Goal: Communication & Community: Answer question/provide support

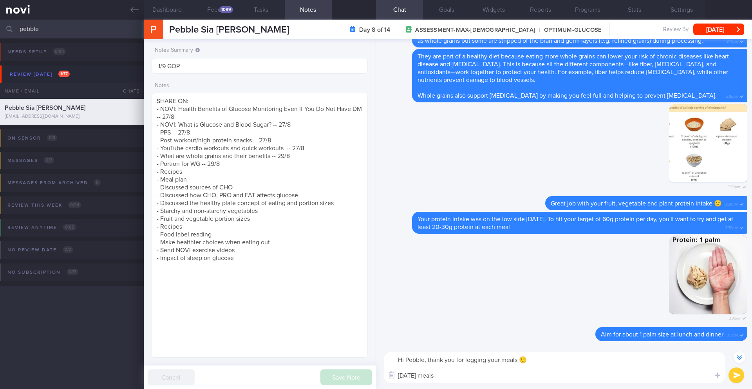
select select "8"
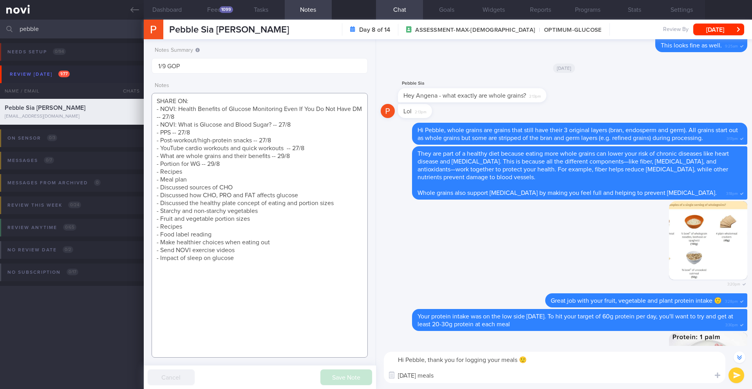
click at [190, 98] on textarea "SHARE ON: - NOVI: Health Benefits of Glucose Monitoring Even If You Do Not Have…" at bounding box center [260, 225] width 216 height 265
paste textarea "[DEMOGRAPHIC_DATA] [DEMOGRAPHIC_DATA] [DEMOGRAPHIC_DATA]"
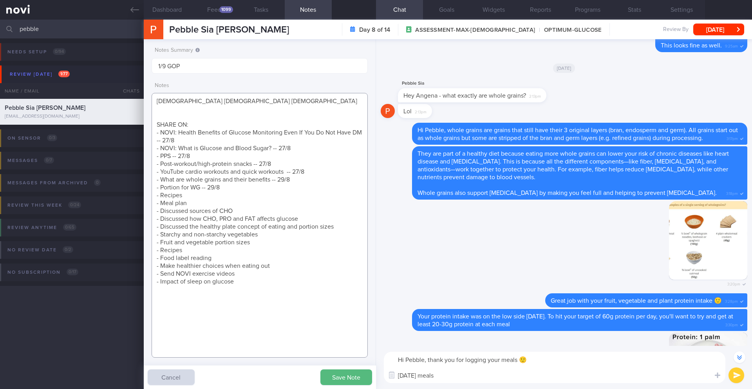
click at [189, 112] on textarea "[DEMOGRAPHIC_DATA] [DEMOGRAPHIC_DATA] [DEMOGRAPHIC_DATA] SHARE ON: - NOVI: Heal…" at bounding box center [260, 225] width 216 height 265
paste textarea "Comorbidities Breast cysts on regular monitoring q3-6 months, US and [MEDICAL_D…"
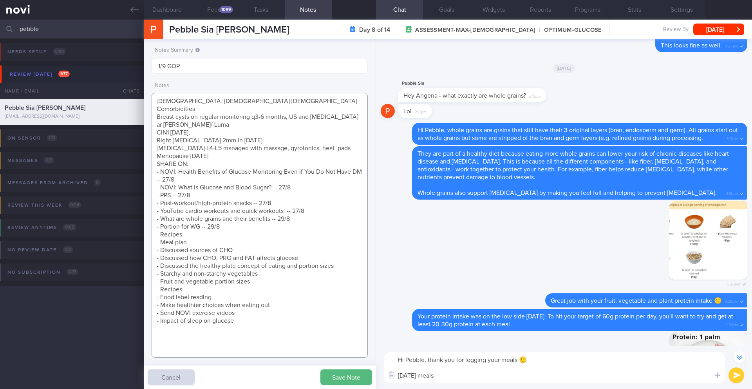
click at [252, 104] on textarea "[DEMOGRAPHIC_DATA] [DEMOGRAPHIC_DATA] [DEMOGRAPHIC_DATA] Comorbidities Breast c…" at bounding box center [260, 225] width 216 height 265
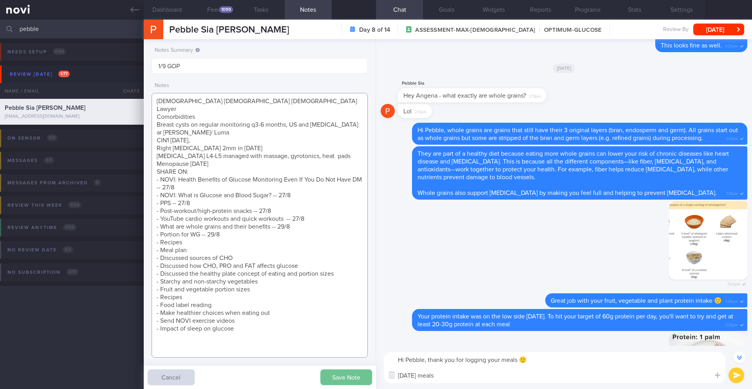
type textarea "[DEMOGRAPHIC_DATA] [DEMOGRAPHIC_DATA] [DEMOGRAPHIC_DATA] Lawyer Comorbidities B…"
click at [348, 378] on button "Save Note" at bounding box center [347, 377] width 52 height 16
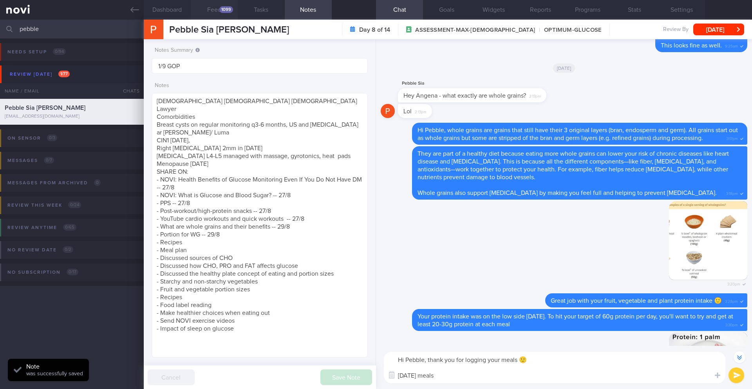
click at [230, 7] on div "1099" at bounding box center [226, 9] width 14 height 7
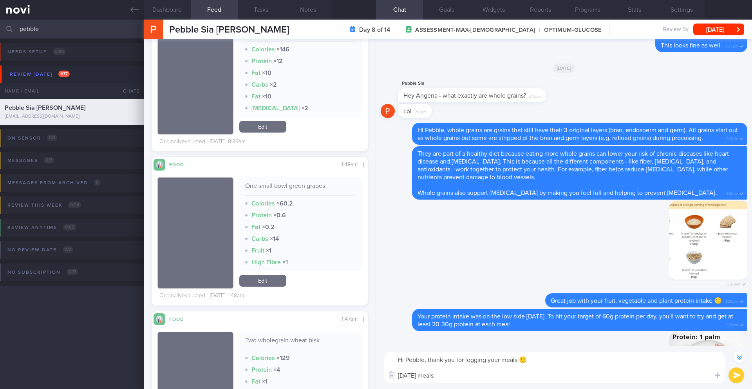
scroll to position [2655, 0]
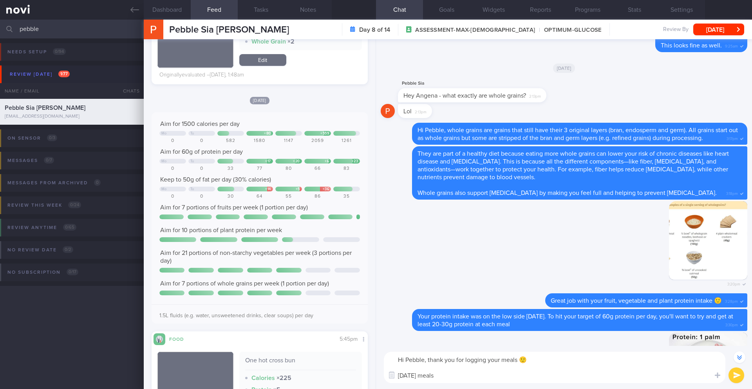
click at [448, 379] on textarea "Hi Pebble, thank you for logging your meals 🙂 [DATE] meals" at bounding box center [555, 367] width 342 height 31
click at [533, 357] on textarea "Hi Pebble, thank you for logging your meals 🙂 [DATE] meals were on the heavier …" at bounding box center [555, 367] width 342 height 31
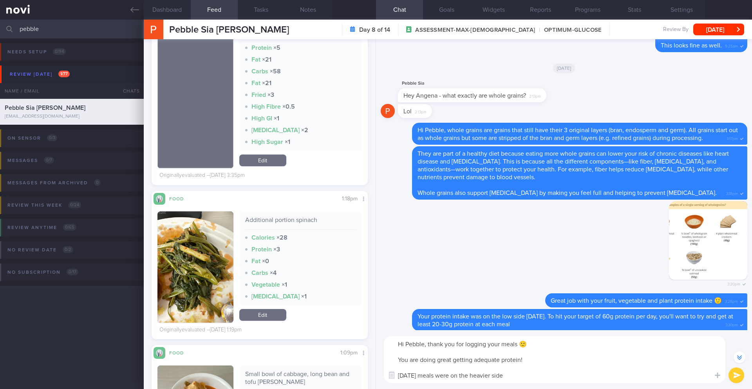
scroll to position [4065, 0]
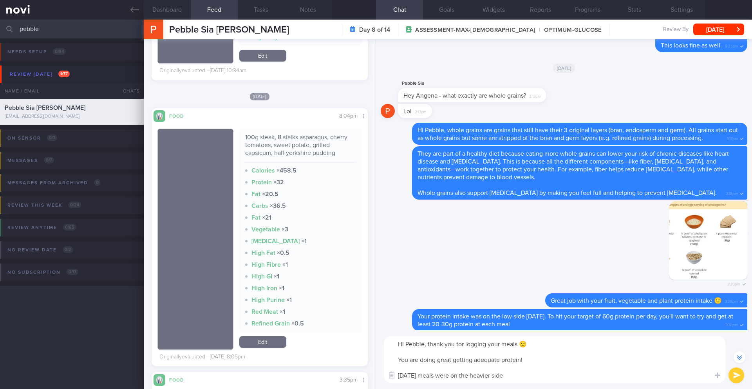
click at [529, 375] on textarea "Hi Pebble, thank you for logging your meals 🙂 You are doing great getting adequ…" at bounding box center [555, 359] width 342 height 47
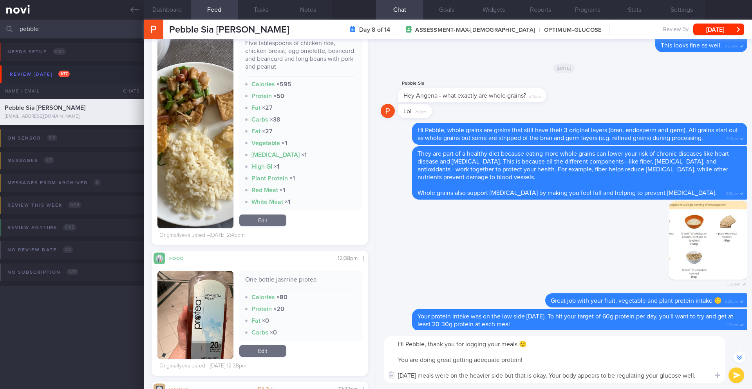
scroll to position [3291, 0]
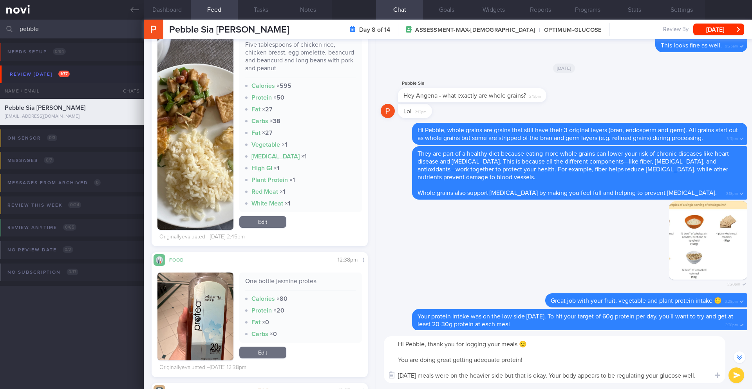
click at [212, 163] on button "button" at bounding box center [196, 133] width 76 height 194
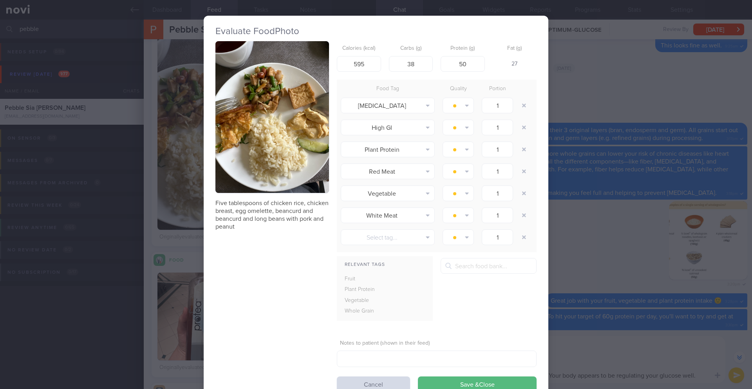
click at [598, 255] on div "Evaluate Food Photo Five tablespoons of chicken rice, chicken breast, egg omele…" at bounding box center [376, 194] width 752 height 389
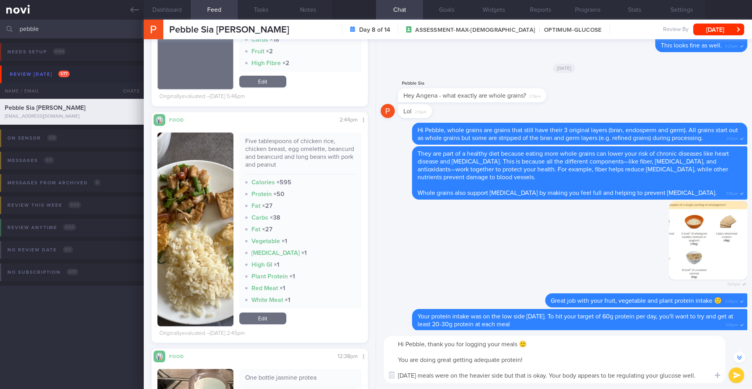
scroll to position [2927, 0]
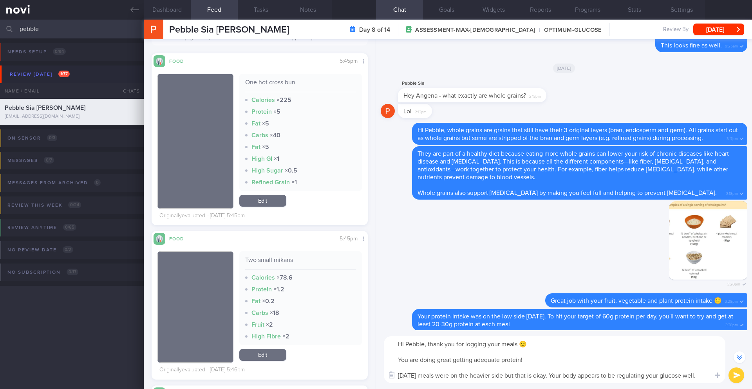
click at [707, 374] on textarea "Hi Pebble, thank you for logging your meals 🙂 You are doing great getting adequ…" at bounding box center [555, 359] width 342 height 47
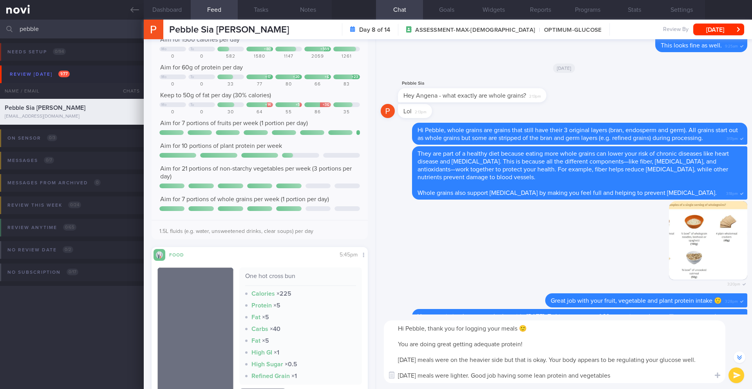
scroll to position [2720, 0]
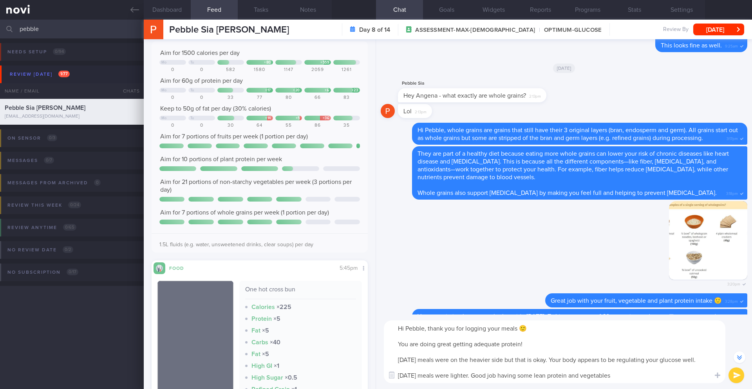
click at [538, 376] on textarea "Hi Pebble, thank you for logging your meals 🙂 You are doing great getting adequ…" at bounding box center [555, 351] width 342 height 63
drag, startPoint x: 539, startPoint y: 375, endPoint x: 526, endPoint y: 377, distance: 13.4
click at [526, 377] on textarea "Hi Pebble, thank you for logging your meals 🙂 You are doing great getting adequ…" at bounding box center [555, 351] width 342 height 63
click at [658, 377] on textarea "Hi Pebble, thank you for logging your meals 🙂 You are doing great getting adequ…" at bounding box center [555, 351] width 342 height 63
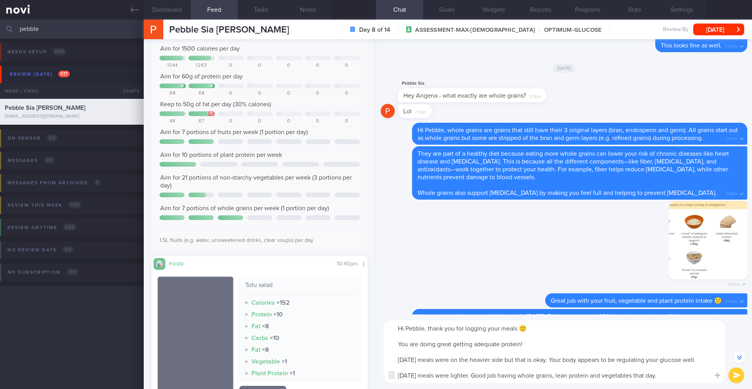
scroll to position [53, 0]
type textarea "Hi Pebble, thank you for logging your meals 🙂 You are doing great getting adequ…"
click at [452, 11] on button "Goals" at bounding box center [446, 10] width 47 height 20
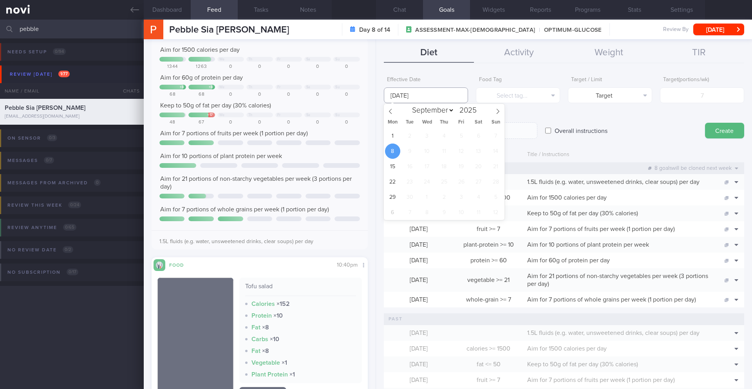
click at [422, 98] on input "[DATE]" at bounding box center [426, 95] width 84 height 16
click at [397, 134] on span "1" at bounding box center [392, 135] width 15 height 15
type input "[DATE]"
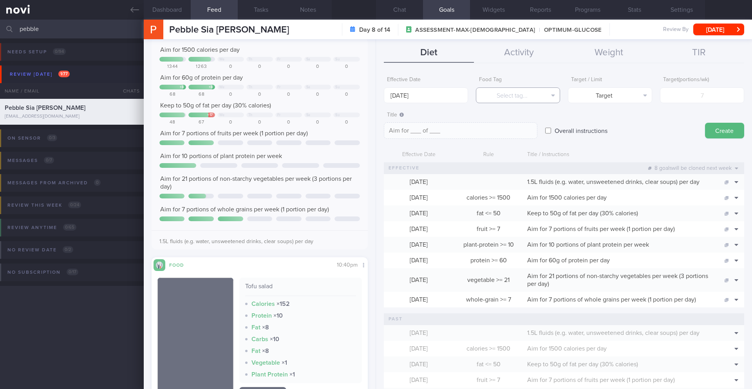
click at [533, 97] on button "Select tag..." at bounding box center [518, 95] width 84 height 16
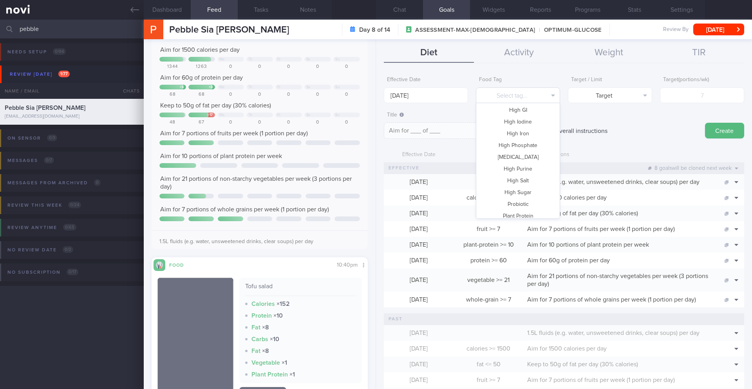
scroll to position [172, 0]
click at [524, 176] on button "High Sugar" at bounding box center [518, 178] width 83 height 12
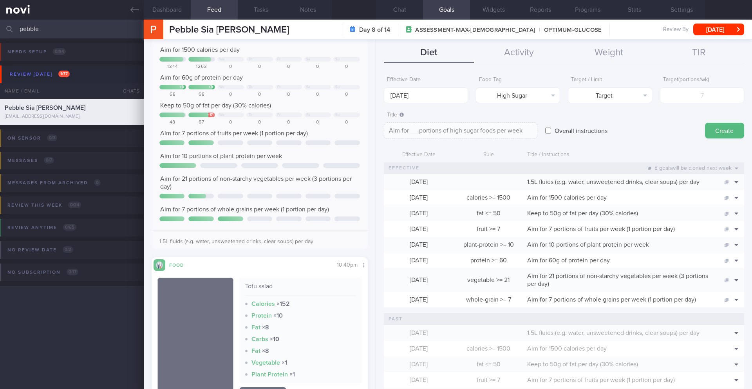
click at [635, 85] on div "Target / Limit Target Target Limit" at bounding box center [610, 88] width 84 height 31
click at [632, 100] on button "Target" at bounding box center [610, 95] width 84 height 16
click at [618, 123] on button "Limit" at bounding box center [610, 122] width 83 height 12
type textarea "Keep to __ portions of high sugar foods per week"
click at [671, 102] on input "number" at bounding box center [702, 95] width 84 height 16
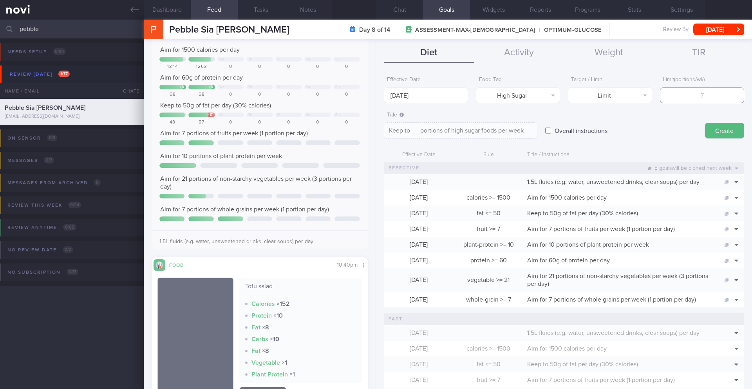
type input "2"
type textarea "Keep to 2 portions of high sugar foods per week"
type input "2"
click at [731, 134] on button "Create" at bounding box center [724, 131] width 39 height 16
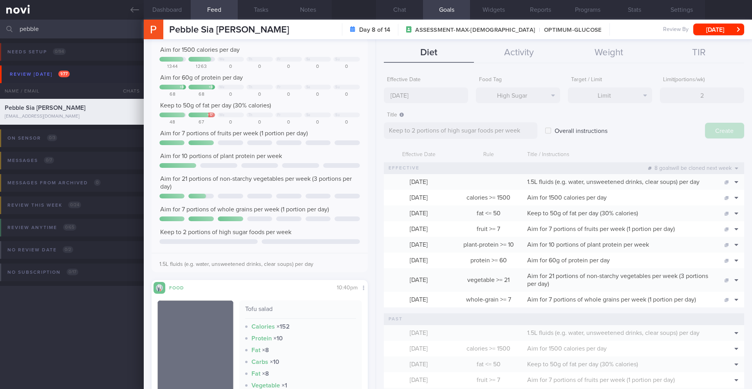
type input "[DATE]"
type textarea "Aim for ___ of ___"
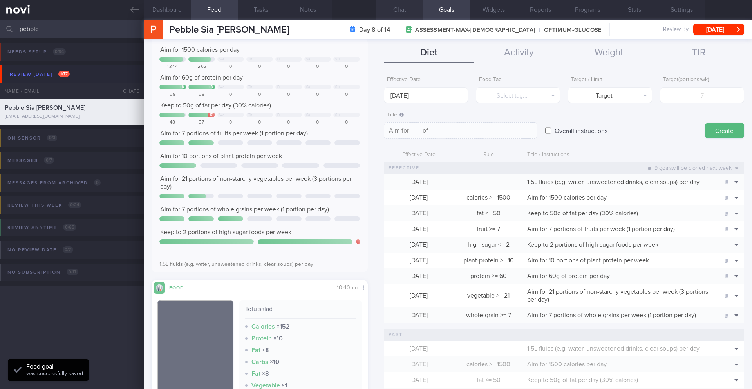
click at [398, 15] on button "Chat" at bounding box center [399, 10] width 47 height 20
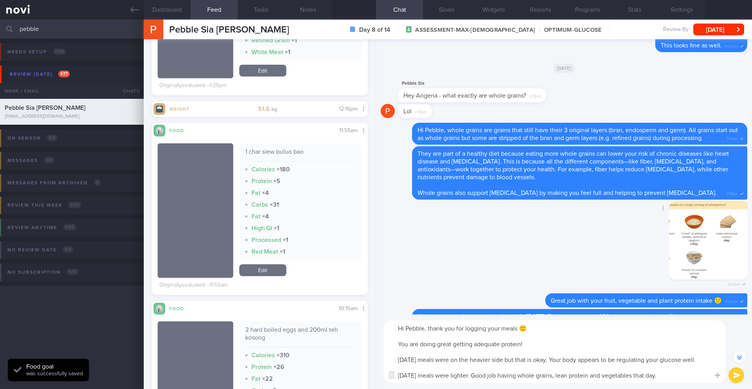
scroll to position [633, 0]
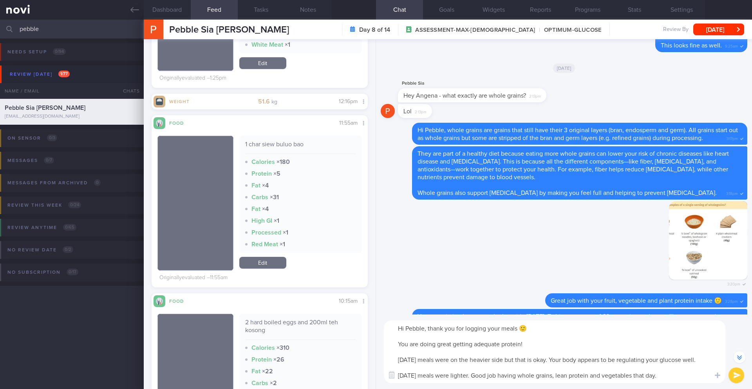
click at [677, 376] on textarea "Hi Pebble, thank you for logging your meals 🙂 You are doing great getting adequ…" at bounding box center [555, 351] width 342 height 63
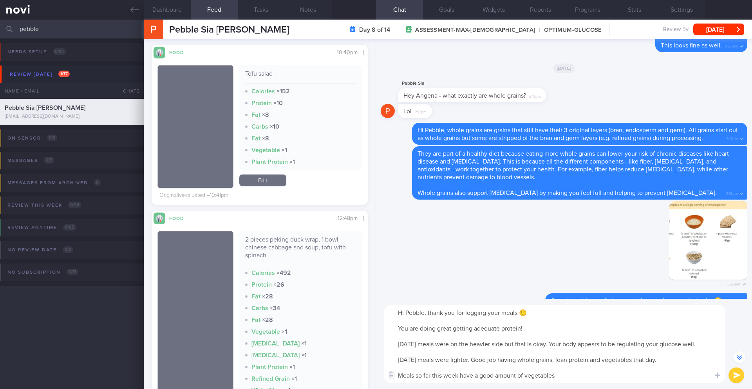
scroll to position [21, 0]
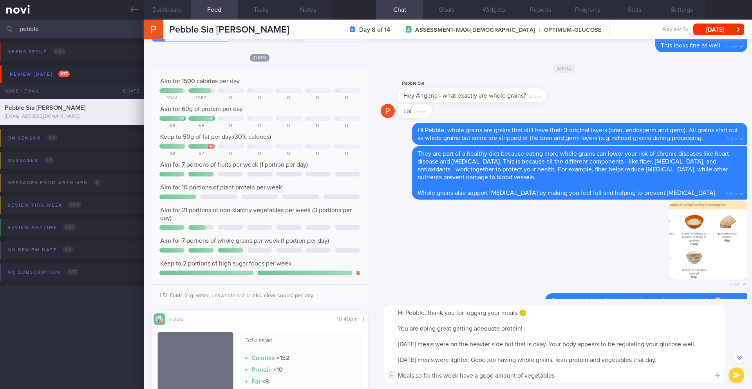
click at [599, 378] on textarea "Hi Pebble, thank you for logging your meals 🙂 You are doing great getting adequ…" at bounding box center [555, 344] width 342 height 78
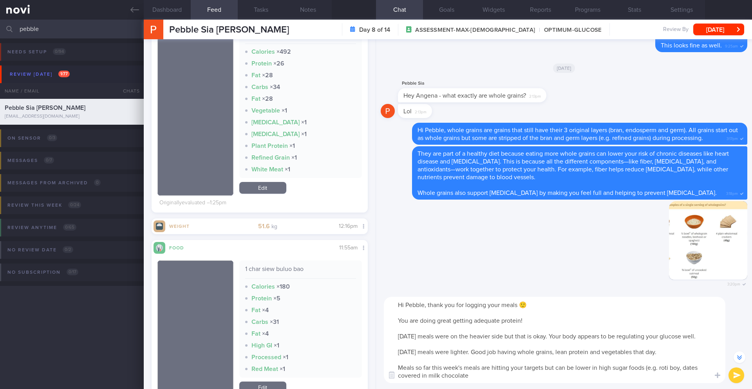
scroll to position [508, 0]
click at [555, 310] on textarea "Hi Pebble, thank you for logging your meals 🙂 You are doing great getting adequ…" at bounding box center [555, 340] width 342 height 86
drag, startPoint x: 428, startPoint y: 306, endPoint x: 551, endPoint y: 306, distance: 123.1
click at [551, 306] on textarea "Hi Pebble, thank you for logging your meals 🙂 You are doing great getting adequ…" at bounding box center [555, 340] width 342 height 86
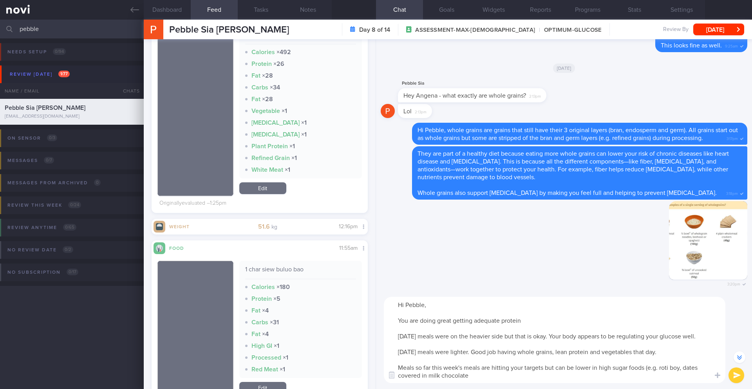
click at [401, 321] on textarea "Hi Pebble, You are doing great getting adequate protein [DATE] meals were on th…" at bounding box center [555, 340] width 342 height 86
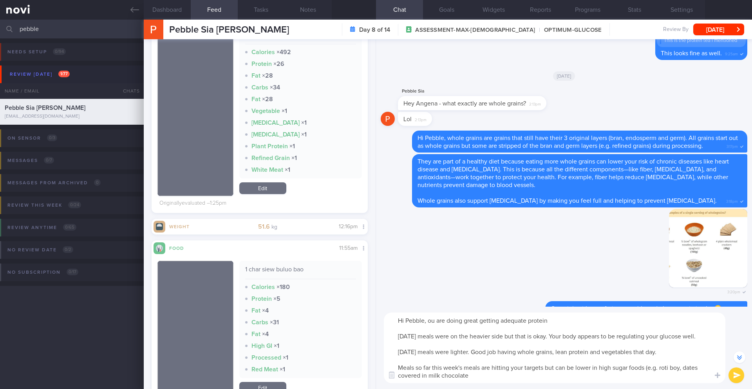
scroll to position [-136, 0]
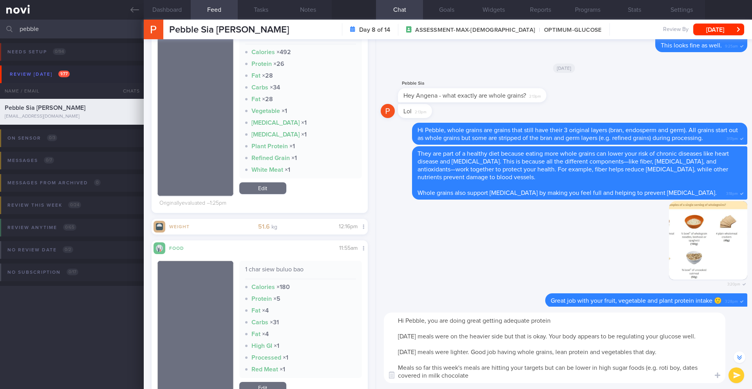
click at [579, 318] on textarea "Hi Pebble, you are doing great getting adequate protein [DATE] meals were on th…" at bounding box center [555, 347] width 342 height 71
type textarea "Hi Pebble, you are doing great getting adequate protein 🙂 [DATE] meals were on …"
select select "8"
drag, startPoint x: 560, startPoint y: 337, endPoint x: 526, endPoint y: 338, distance: 34.5
click at [526, 338] on textarea "Hi Pebble, you are doing great getting adequate protein 🙂 [DATE] meals were on …" at bounding box center [555, 347] width 342 height 71
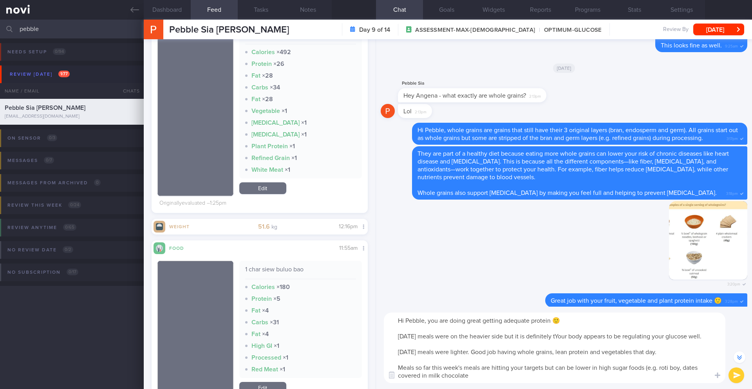
scroll to position [-144, 0]
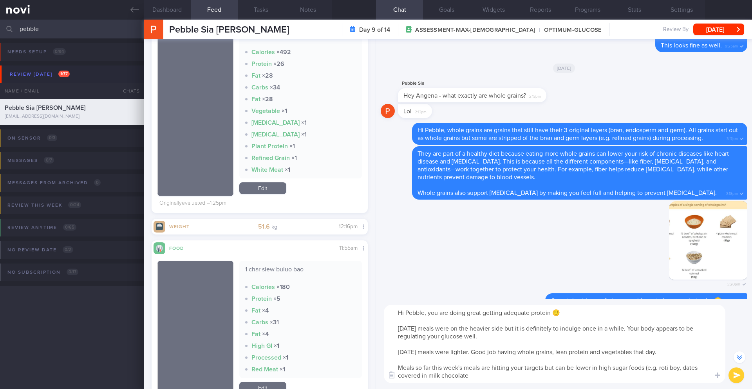
drag, startPoint x: 638, startPoint y: 327, endPoint x: 647, endPoint y: 334, distance: 11.8
click at [647, 334] on textarea "Hi Pebble, you are doing great getting adequate protein 🙂 [DATE] meals were on …" at bounding box center [555, 344] width 342 height 78
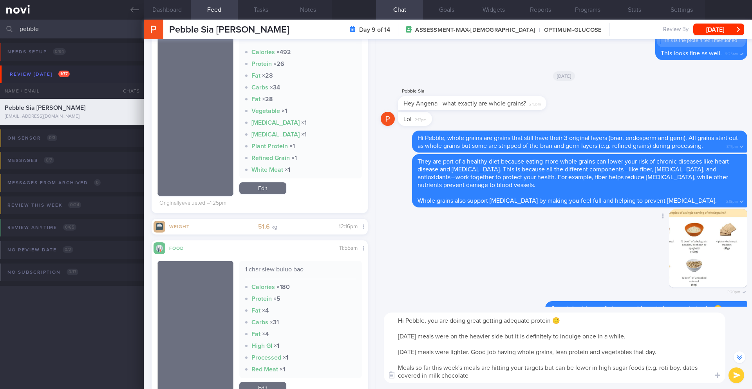
scroll to position [-136, 0]
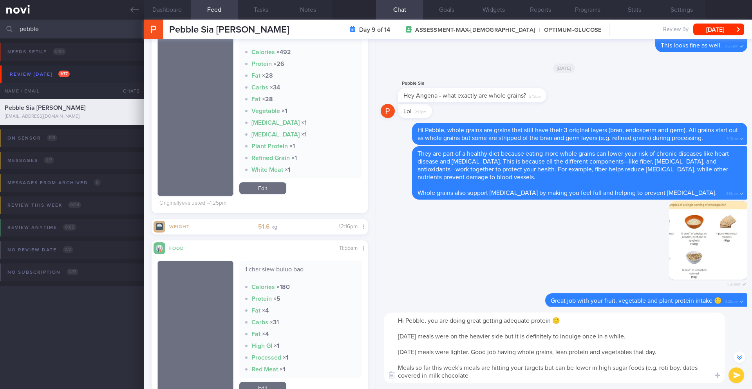
click at [492, 374] on textarea "Hi Pebble, you are doing great getting adequate protein 🙂 [DATE] meals were on …" at bounding box center [555, 347] width 342 height 71
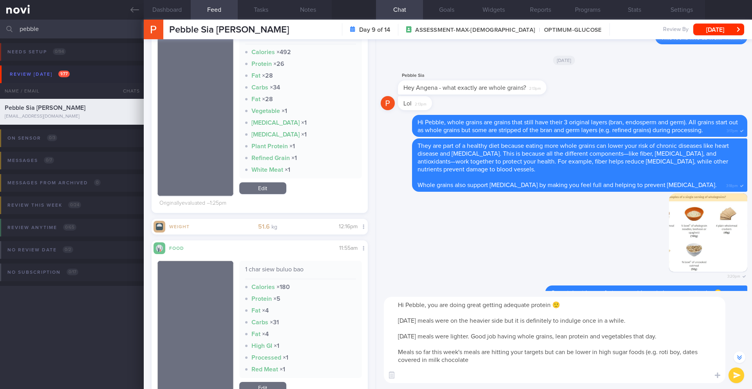
scroll to position [-152, 0]
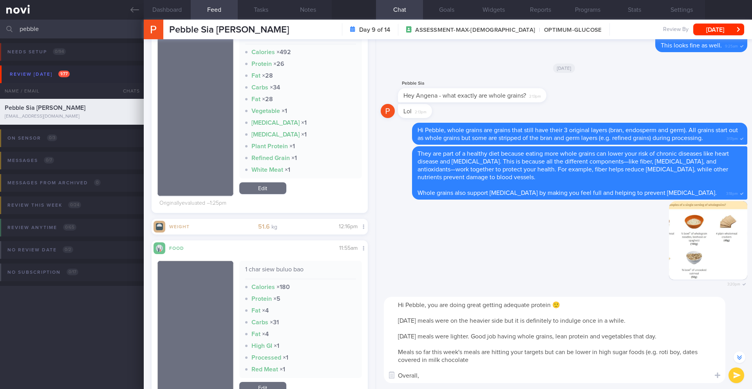
paste textarea "Your body appears to be regulating your glucose well."
click at [422, 376] on textarea "Hi Pebble, you are doing great getting adequate protein 🙂 [DATE] meals were on …" at bounding box center [555, 340] width 342 height 86
click at [424, 372] on textarea "Hi Pebble, you are doing great getting adequate protein 🙂 [DATE] meals were on …" at bounding box center [555, 340] width 342 height 86
drag, startPoint x: 396, startPoint y: 306, endPoint x: 564, endPoint y: 376, distance: 181.8
click at [564, 376] on textarea "Hi Pebble, you are doing great getting adequate protein 🙂 [DATE] meals were on …" at bounding box center [555, 340] width 342 height 86
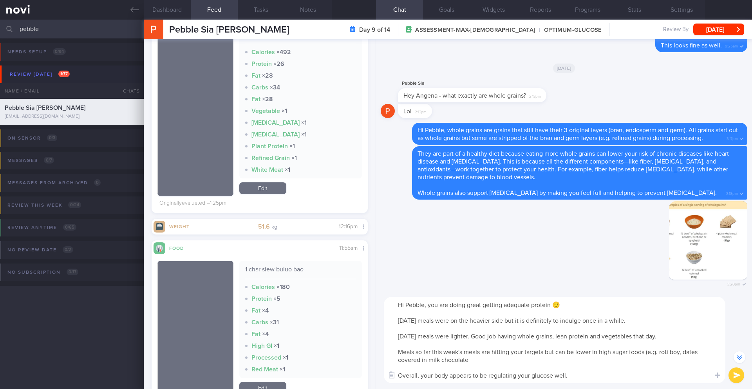
click at [530, 360] on textarea "Hi Pebble, you are doing great getting adequate protein 🙂 [DATE] meals were on …" at bounding box center [555, 340] width 342 height 86
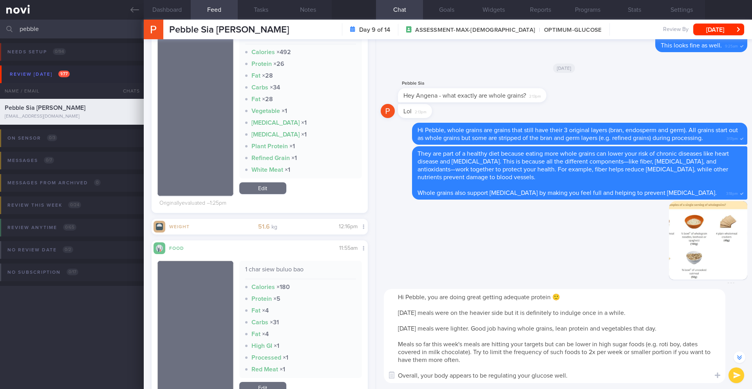
drag, startPoint x: 573, startPoint y: 376, endPoint x: 377, endPoint y: 296, distance: 211.5
click at [377, 296] on div "Hi Pebble, you are doing great getting adequate protein 🙂 [DATE] meals were on …" at bounding box center [564, 336] width 376 height 106
click at [441, 318] on textarea "Hi Pebble, you are doing great getting adequate protein 🙂 [DATE] meals were on …" at bounding box center [555, 336] width 342 height 94
drag, startPoint x: 406, startPoint y: 316, endPoint x: 487, endPoint y: 357, distance: 91.1
click at [487, 357] on textarea "Hi Pebble, you are doing great getting adequate protein 🙂 [DATE] meals were on …" at bounding box center [555, 336] width 342 height 94
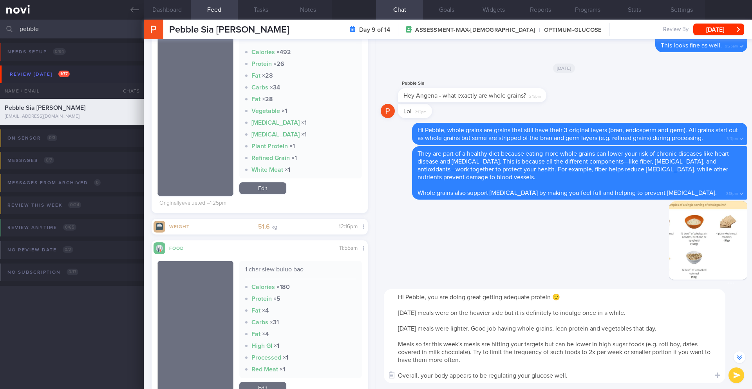
paste textarea "Hi Pebble, It's fantastic to see that you're consistently getting adequate prot…"
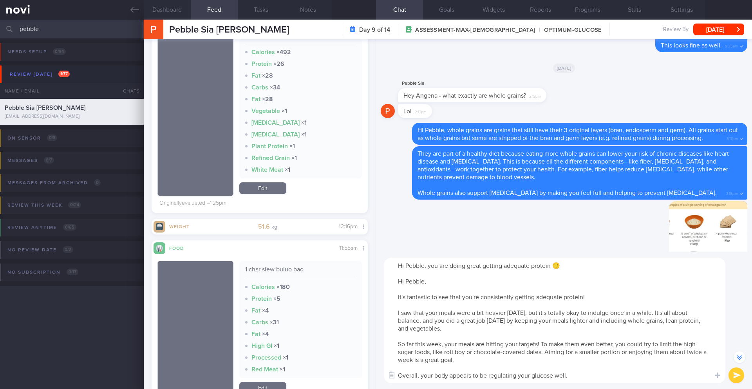
drag, startPoint x: 582, startPoint y: 294, endPoint x: 382, endPoint y: 283, distance: 199.8
click at [382, 283] on div "Hi Pebble, you are doing great getting adequate protein 🙂 Hi Pebble, It's fanta…" at bounding box center [564, 320] width 376 height 137
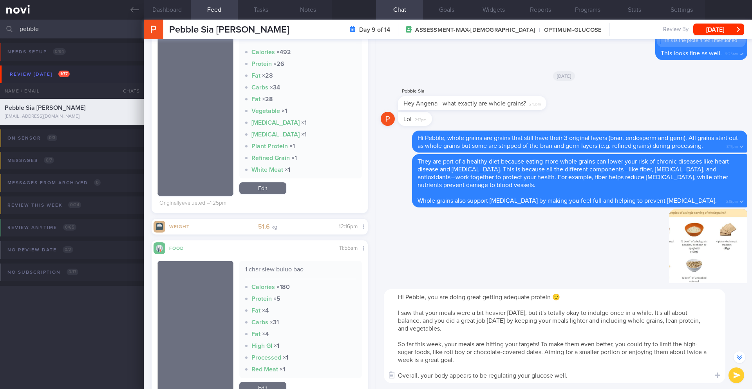
scroll to position [-160, 0]
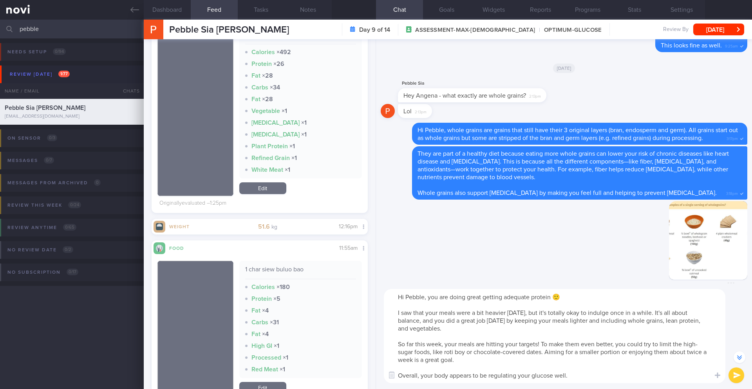
click at [576, 373] on textarea "Hi Pebble, you are doing great getting adequate protein 🙂 I saw that your meals…" at bounding box center [555, 336] width 342 height 94
type textarea "Hi Pebble, you are doing great getting adequate protein 🙂 I saw that your meals…"
click at [736, 373] on button "submit" at bounding box center [737, 375] width 16 height 16
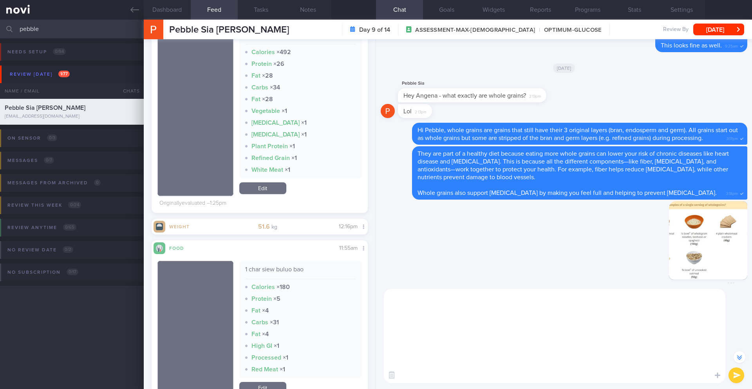
scroll to position [0, 0]
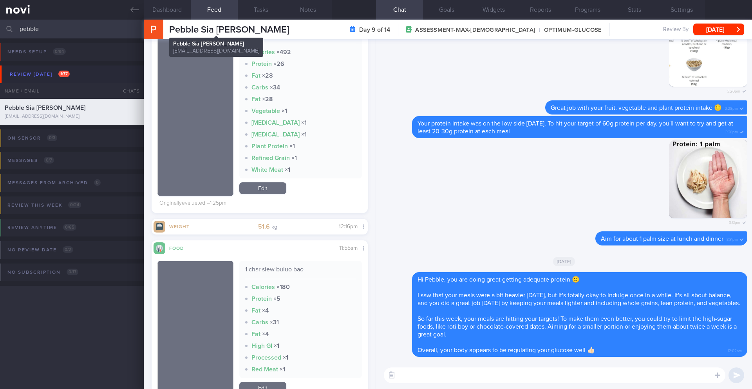
click at [214, 30] on span "Pebble Sia [PERSON_NAME]" at bounding box center [229, 29] width 120 height 9
copy div "Pebble Sia [PERSON_NAME] Pebble Sia [PERSON_NAME] [EMAIL_ADDRESS][DOMAIN_NAME]"
click at [420, 381] on textarea at bounding box center [555, 375] width 342 height 16
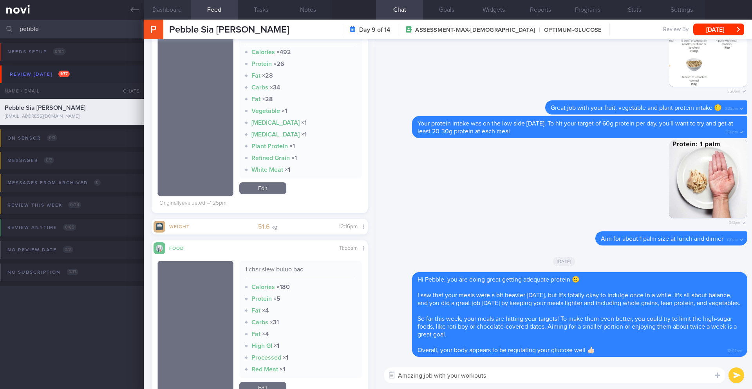
click at [155, 15] on button "Dashboard" at bounding box center [167, 10] width 47 height 20
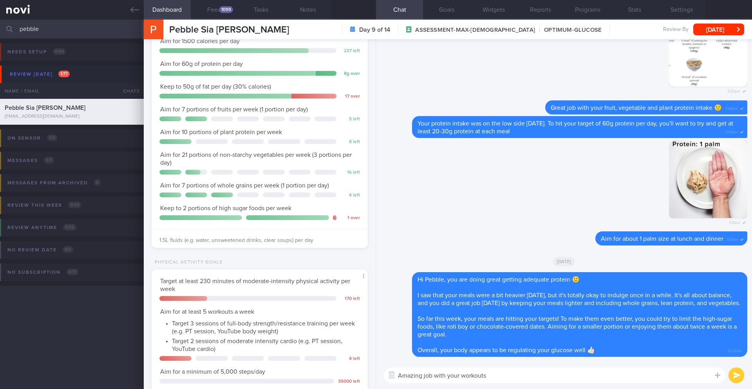
scroll to position [272, 0]
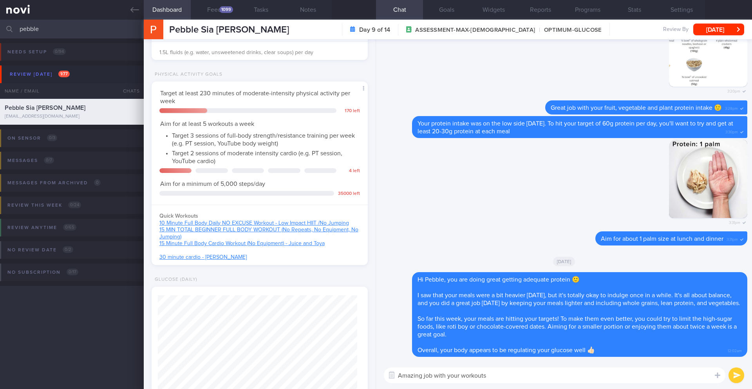
click at [596, 370] on textarea "Amazing job with your workouts" at bounding box center [555, 375] width 342 height 16
click at [582, 376] on textarea "Amazing job with your workouts" at bounding box center [555, 375] width 342 height 16
type textarea "Amazing job with your workouts -- keep it up!"
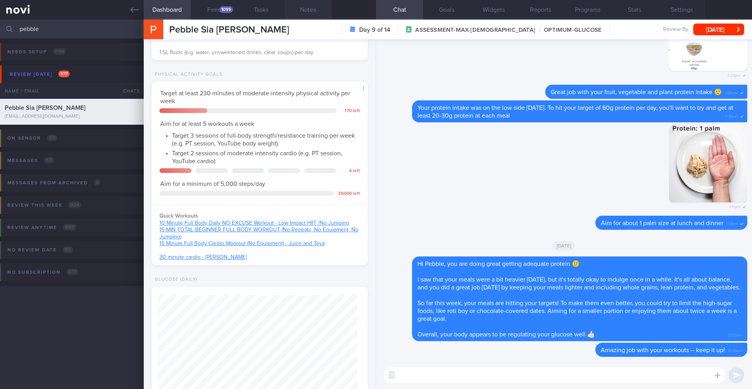
click at [303, 7] on button "Notes" at bounding box center [308, 10] width 47 height 20
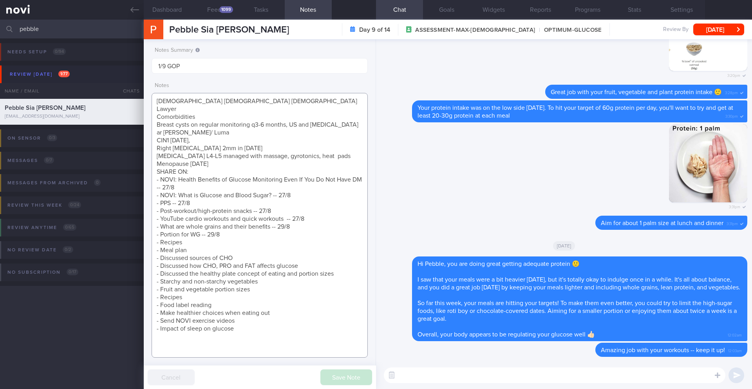
click at [245, 241] on textarea "[DEMOGRAPHIC_DATA] [DEMOGRAPHIC_DATA] [DEMOGRAPHIC_DATA] Lawyer Comorbidities B…" at bounding box center [260, 225] width 216 height 265
click at [437, 376] on textarea at bounding box center [555, 375] width 342 height 16
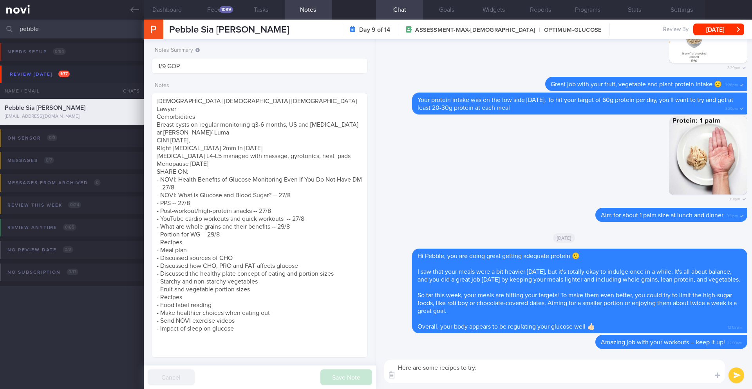
paste textarea "[Air Fryer Salmon]([URL][DOMAIN_NAME][PERSON_NAME])"
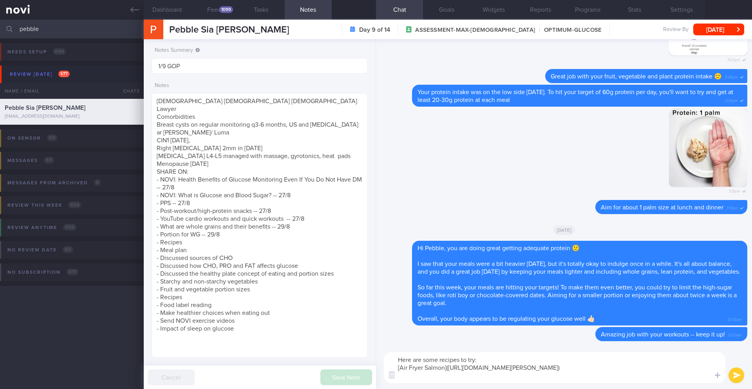
paste textarea "[Air-fryer Broccoli]([URL][DOMAIN_NAME]) [Air Fryer Brussels Sprouts]([URL][DOM…"
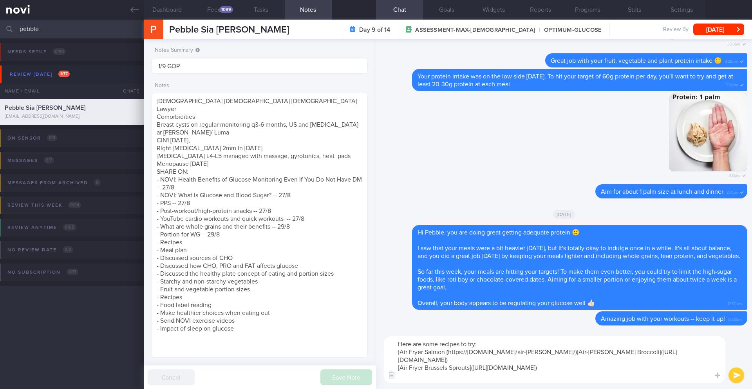
click at [586, 353] on textarea "Here are some recipes to try: [Air Fryer Salmon](https://[DOMAIN_NAME]/air-[PER…" at bounding box center [555, 359] width 342 height 47
click at [412, 375] on textarea "Here are some recipes to try: [Air Fryer Salmon]([URL][DOMAIN_NAME][PERSON_NAME…" at bounding box center [555, 359] width 342 height 47
paste textarea "[Air-Fryer Orange Chicken]([URL][DOMAIN_NAME])"
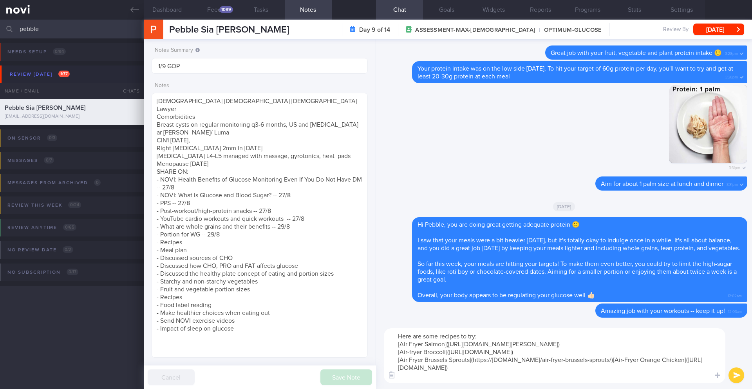
click at [441, 336] on textarea "Here are some recipes to try: [Air Fryer Salmon]([URL][DOMAIN_NAME][PERSON_NAME…" at bounding box center [555, 355] width 342 height 55
click at [623, 358] on textarea "Here are some air-fryer recipes to try: [Air Fryer Salmon]([URL][DOMAIN_NAME][P…" at bounding box center [555, 355] width 342 height 55
click at [640, 361] on textarea "Here are some air-fryer recipes to try: [Air Fryer Salmon]([URL][DOMAIN_NAME][P…" at bounding box center [555, 355] width 342 height 55
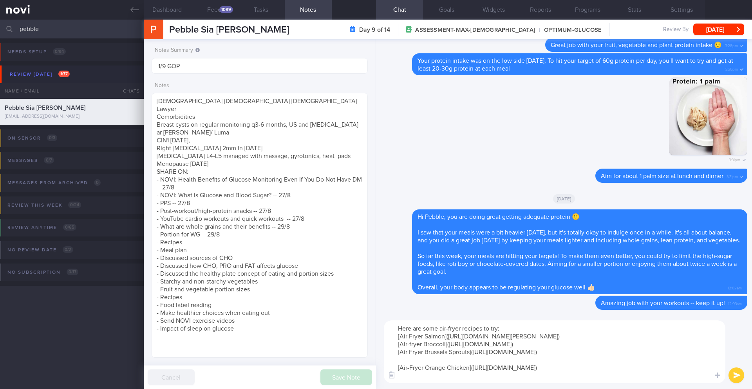
paste textarea "[Air-Fryer Katsu Sandwiches]([URL][DOMAIN_NAME])"
click at [476, 381] on textarea "Here are some air-fryer recipes to try: [Air Fryer Salmon]([URL][DOMAIN_NAME][P…" at bounding box center [555, 351] width 342 height 63
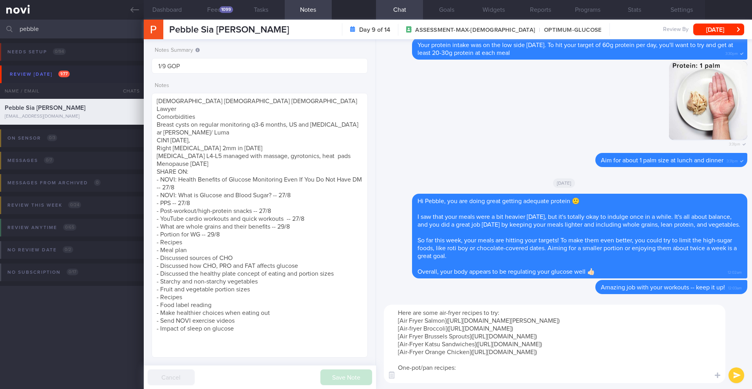
paste textarea "[Red Beans and Rice with Chicken]([URL][DOMAIN_NAME])"
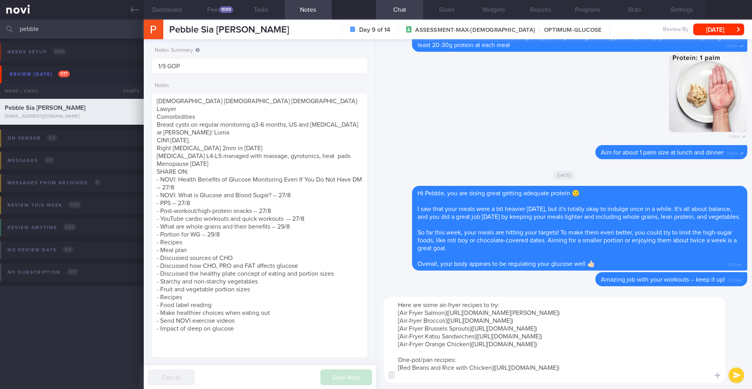
click at [467, 351] on textarea "Here are some air-fryer recipes to try: [Air Fryer Salmon]([URL][DOMAIN_NAME][P…" at bounding box center [555, 340] width 342 height 86
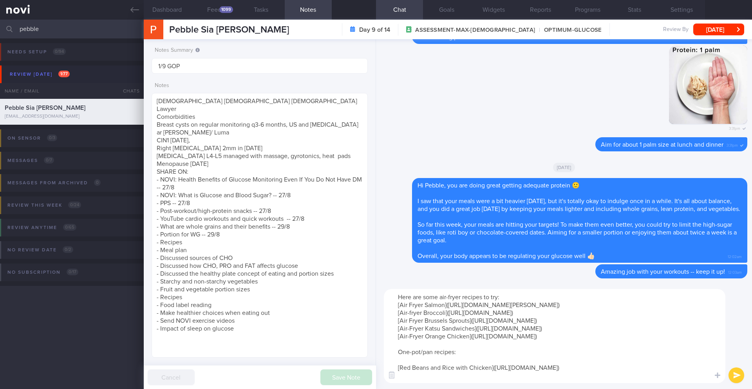
paste textarea "[Chicken & White Bean Soup]([URL][DOMAIN_NAME][PERSON_NAME])"
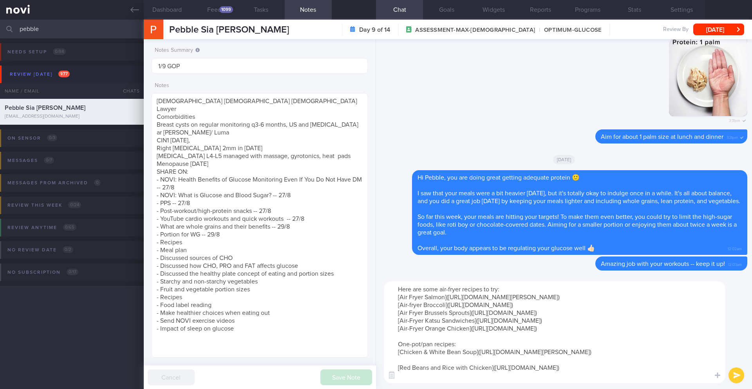
paste textarea "[Tuscan White Bean Soup]([URL][DOMAIN_NAME][PERSON_NAME])"
click at [457, 346] on textarea "Here are some air-fryer recipes to try: [Air Fryer Salmon]([URL][DOMAIN_NAME][P…" at bounding box center [555, 332] width 342 height 102
click at [456, 345] on textarea "Here are some air-fryer recipes to try: [Air Fryer Salmon]([URL][DOMAIN_NAME][P…" at bounding box center [555, 332] width 342 height 102
click at [437, 374] on textarea "Here are some air-fryer recipes to try: [Air Fryer Salmon]([URL][DOMAIN_NAME][P…" at bounding box center [555, 332] width 342 height 102
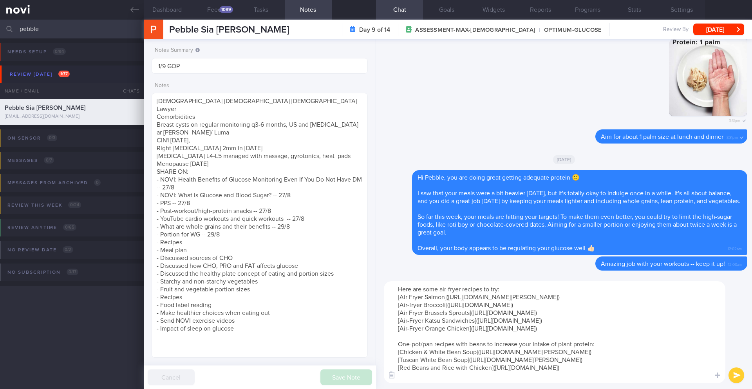
scroll to position [7, 0]
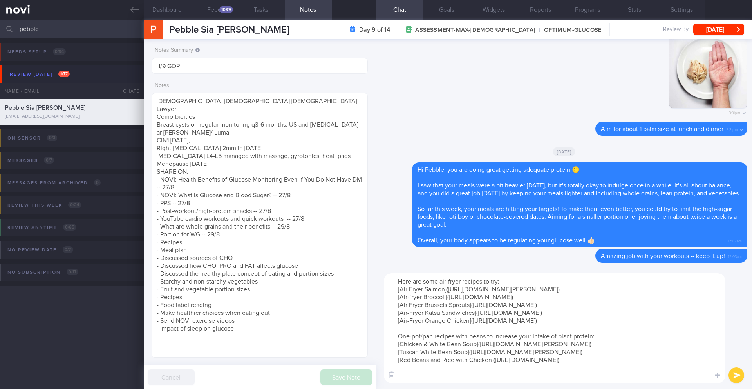
paste textarea "[Mexican-style bean soup with shredded chicken & lime]([URL][DOMAIN_NAME])"
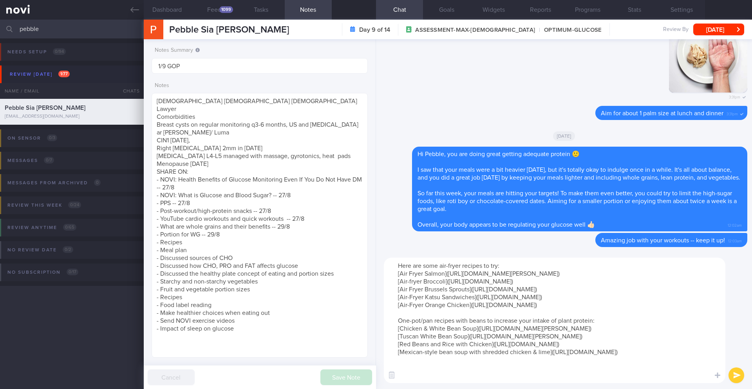
scroll to position [8, 0]
click at [600, 312] on textarea "Here are some air-fryer recipes to try: [Air Fryer Salmon]([URL][DOMAIN_NAME][P…" at bounding box center [555, 319] width 342 height 125
click at [529, 359] on textarea "Here are some air-fryer recipes to try: [Air Fryer Salmon]([URL][DOMAIN_NAME][P…" at bounding box center [555, 319] width 342 height 125
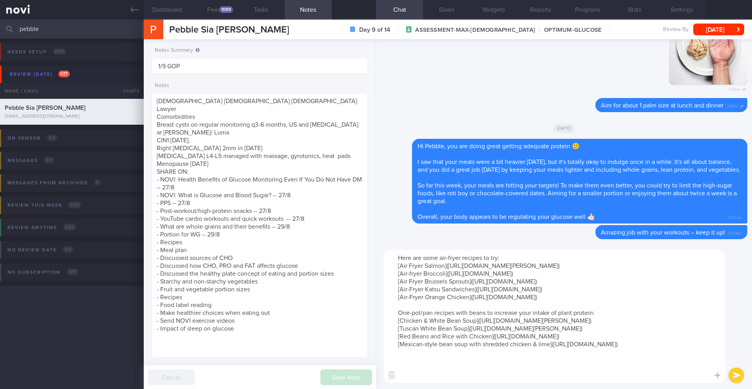
paste textarea "[rice with beans the Korean way]([URL][DOMAIN_NAME])"
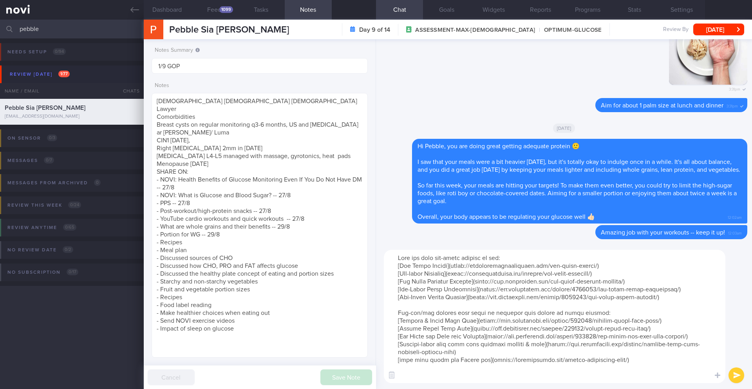
click at [400, 360] on textarea at bounding box center [555, 316] width 342 height 133
click at [398, 304] on textarea at bounding box center [555, 316] width 342 height 133
click at [613, 305] on textarea at bounding box center [555, 316] width 342 height 133
click at [383, 257] on div "​ ​" at bounding box center [564, 316] width 376 height 145
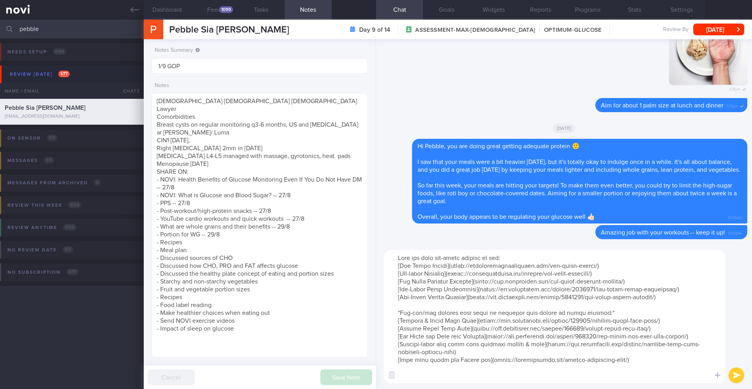
click at [391, 258] on textarea at bounding box center [555, 316] width 342 height 133
click at [514, 261] on textarea at bounding box center [555, 316] width 342 height 133
type textarea "*Here are some air-fryer recipes to try:* [Air Fryer Salmon]([URL][DOMAIN_NAME]…"
drag, startPoint x: 198, startPoint y: 297, endPoint x: 146, endPoint y: 297, distance: 52.1
click at [146, 297] on div "Notes Summary Summary will be shown in the main patients table 1/9 GOP Notes Sa…" at bounding box center [260, 214] width 232 height 350
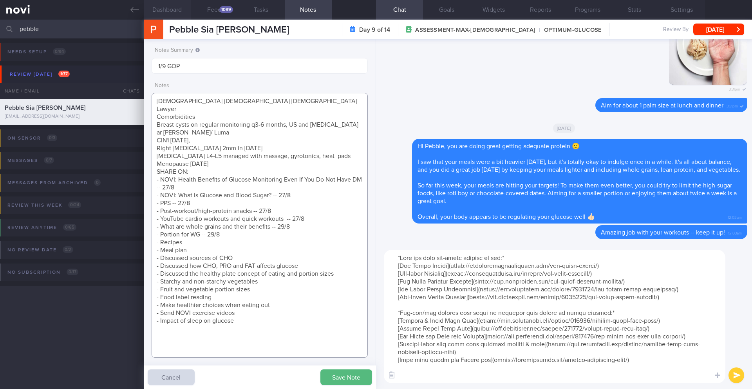
type textarea "[DEMOGRAPHIC_DATA] [DEMOGRAPHIC_DATA] [DEMOGRAPHIC_DATA] Lawyer Comorbidities B…"
click at [427, 377] on textarea at bounding box center [555, 316] width 342 height 133
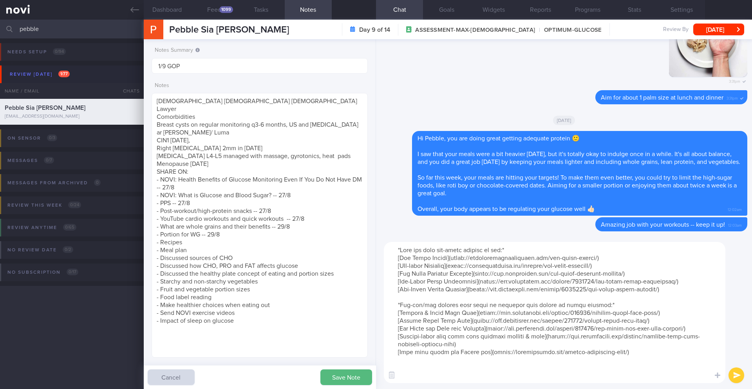
paste textarea "[Korean Ground Beef Bowls (Easy 30 Minute Meal)]([URL][DOMAIN_NAME])"
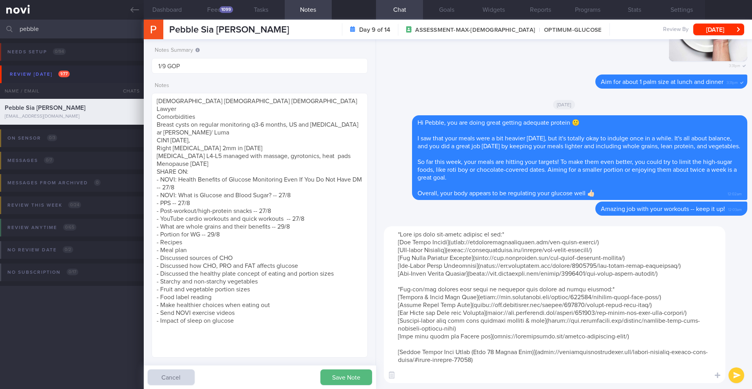
scroll to position [0, 0]
click at [392, 233] on textarea at bounding box center [555, 304] width 342 height 157
click at [432, 343] on textarea at bounding box center [555, 304] width 342 height 157
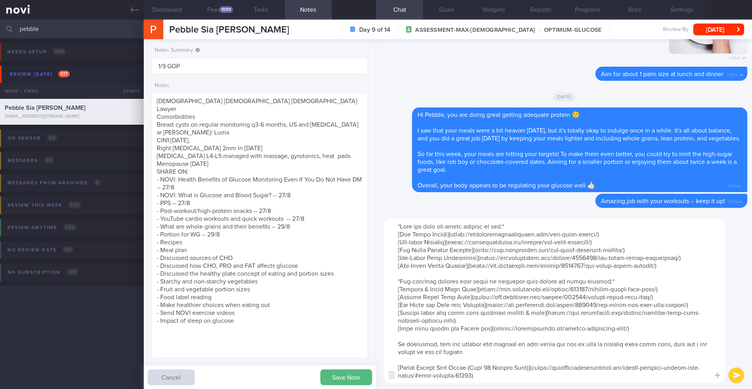
click at [408, 365] on textarea at bounding box center [555, 300] width 342 height 165
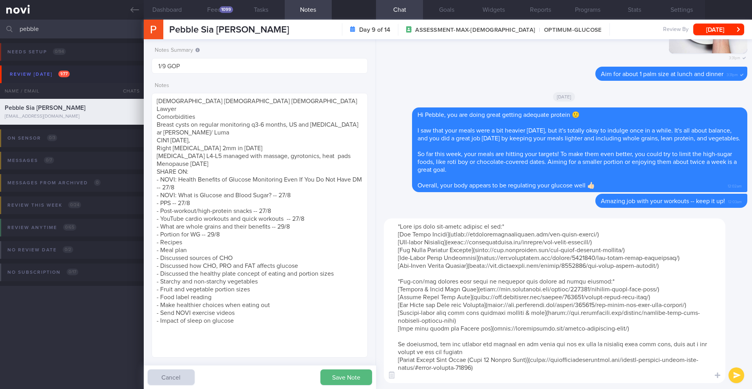
click at [516, 374] on textarea at bounding box center [555, 300] width 342 height 165
click at [503, 378] on textarea at bounding box center [555, 300] width 342 height 165
paste textarea "[Beef Pad Thai]([URL][DOMAIN_NAME])"
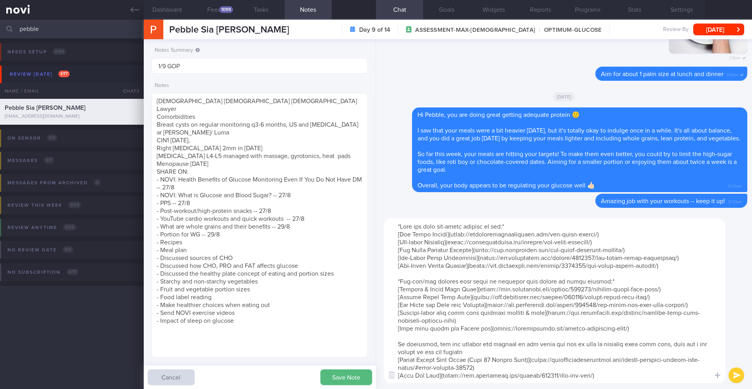
click at [502, 344] on textarea at bounding box center [555, 300] width 342 height 165
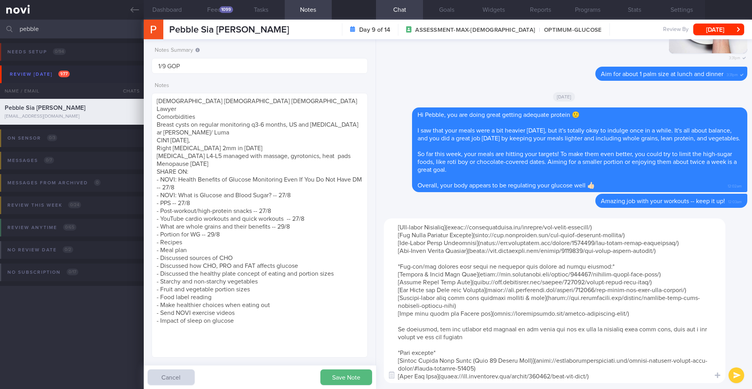
click at [480, 348] on textarea at bounding box center [555, 300] width 342 height 165
drag, startPoint x: 482, startPoint y: 346, endPoint x: 385, endPoint y: 339, distance: 97.0
click at [385, 339] on textarea at bounding box center [555, 300] width 342 height 165
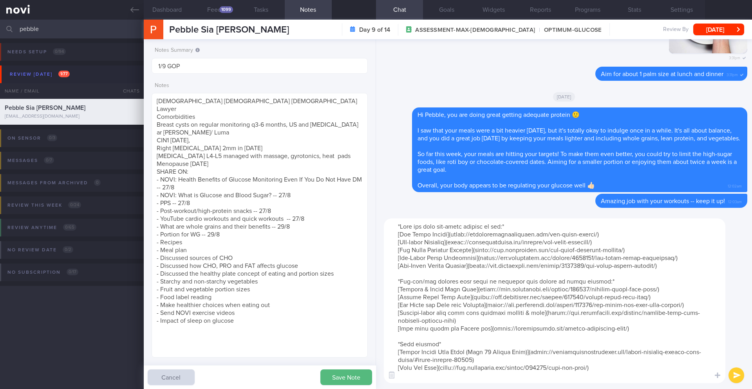
scroll to position [0, 0]
click at [392, 227] on textarea at bounding box center [555, 300] width 342 height 165
paste textarea "As mentioned, you can improve the quality of the meals you eat at work by bring…"
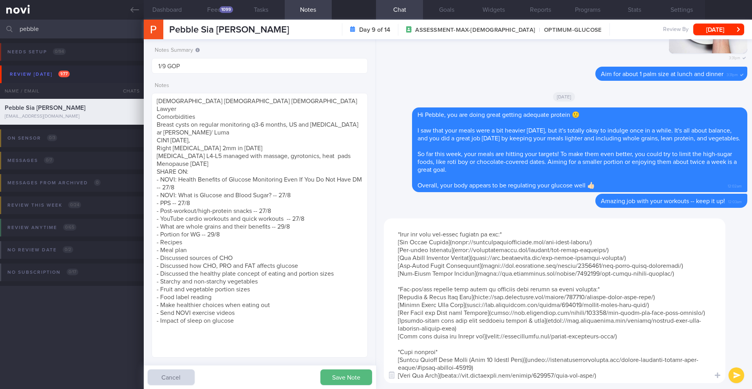
scroll to position [47, 0]
drag, startPoint x: 611, startPoint y: 351, endPoint x: 393, endPoint y: 352, distance: 218.3
click at [393, 352] on textarea at bounding box center [555, 300] width 342 height 165
paste textarea "Crispy Salmon Rice Bowl]([URL][DOMAIN_NAME][PERSON_NAME])"
drag, startPoint x: 413, startPoint y: 328, endPoint x: 401, endPoint y: 330, distance: 12.2
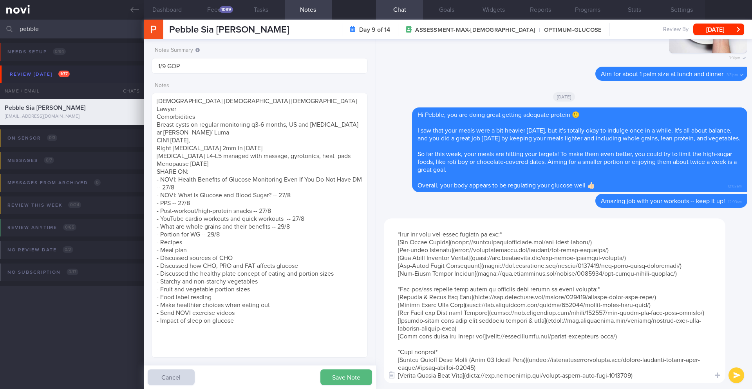
click at [401, 330] on textarea at bounding box center [555, 300] width 342 height 165
click at [415, 363] on textarea at bounding box center [555, 300] width 342 height 165
paste textarea "[Sheet Pan Shrimp Fajita Bowl (Easy & Low Carb)]([URL][DOMAIN_NAME])"
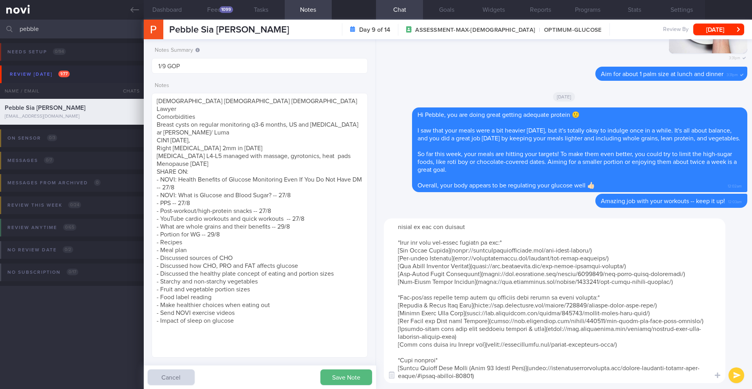
scroll to position [0, 0]
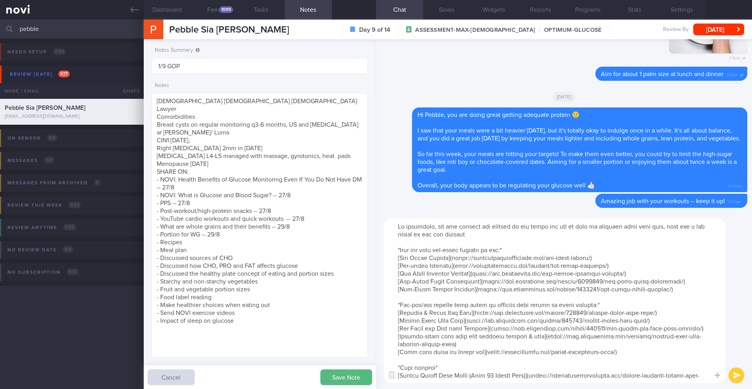
drag, startPoint x: 645, startPoint y: 290, endPoint x: 395, endPoint y: 252, distance: 252.2
click at [395, 252] on textarea at bounding box center [555, 300] width 342 height 165
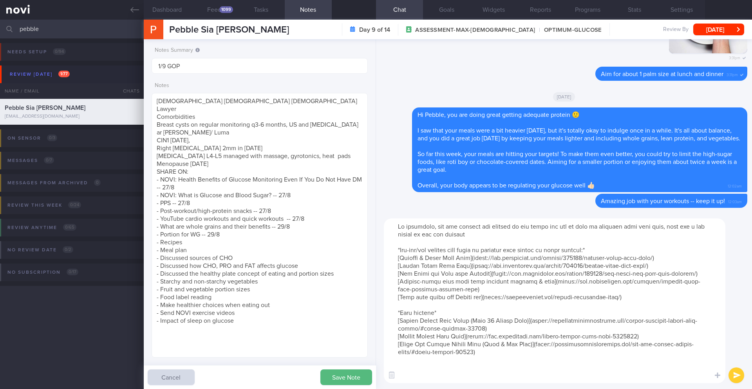
click at [446, 375] on textarea at bounding box center [555, 300] width 342 height 165
paste textarea "*Here are some air-fryer recipes to try:* [Air Fryer Salmon]([URL][DOMAIN_NAME]…"
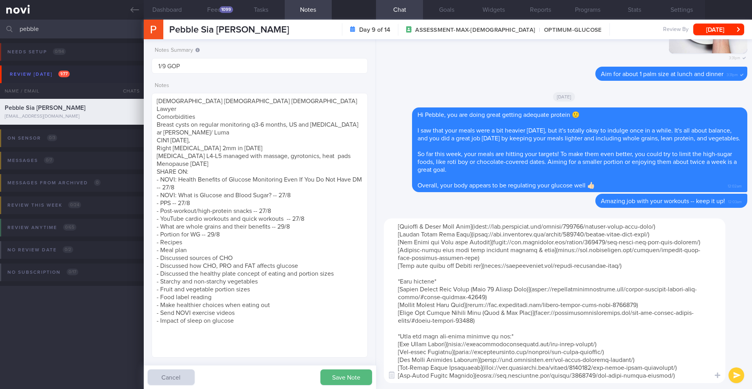
type textarea "As mentioned, you can improve the quality of the meals you eat at work by bring…"
click at [736, 372] on button "submit" at bounding box center [737, 375] width 16 height 16
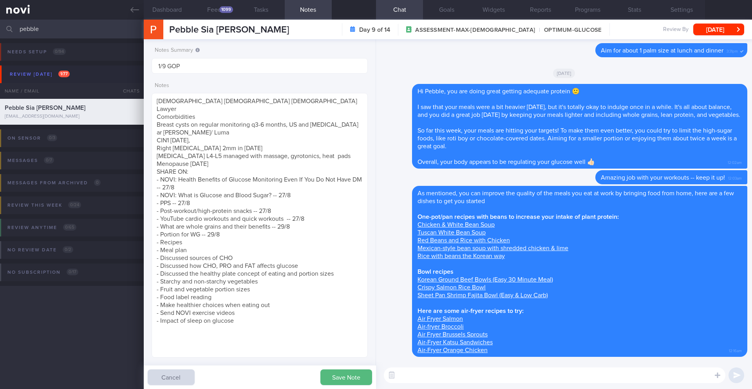
scroll to position [0, 0]
click at [200, 243] on textarea "[DEMOGRAPHIC_DATA] [DEMOGRAPHIC_DATA] [DEMOGRAPHIC_DATA] Lawyer Comorbidities B…" at bounding box center [260, 225] width 216 height 265
click at [195, 257] on textarea "[DEMOGRAPHIC_DATA] [DEMOGRAPHIC_DATA] [DEMOGRAPHIC_DATA] Lawyer Comorbidities B…" at bounding box center [260, 225] width 216 height 265
type textarea "[DEMOGRAPHIC_DATA] [DEMOGRAPHIC_DATA] [DEMOGRAPHIC_DATA] Lawyer Comorbidities B…"
click at [341, 381] on button "Save Note" at bounding box center [347, 377] width 52 height 16
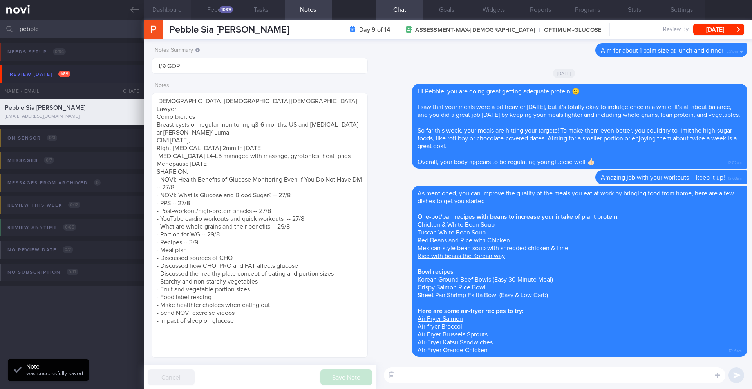
click at [183, 11] on button "Dashboard" at bounding box center [167, 10] width 47 height 20
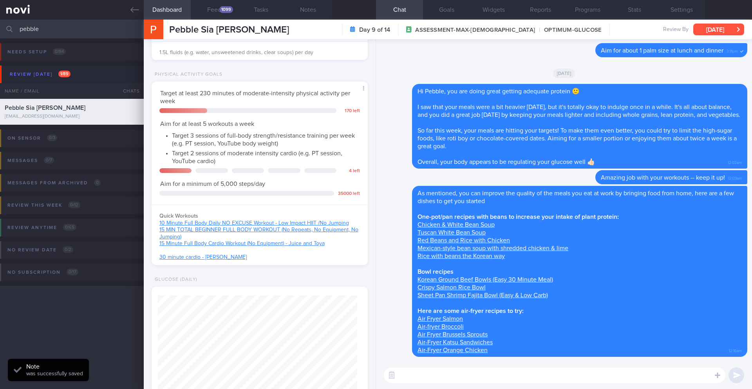
click at [722, 30] on button "[DATE]" at bounding box center [719, 30] width 51 height 12
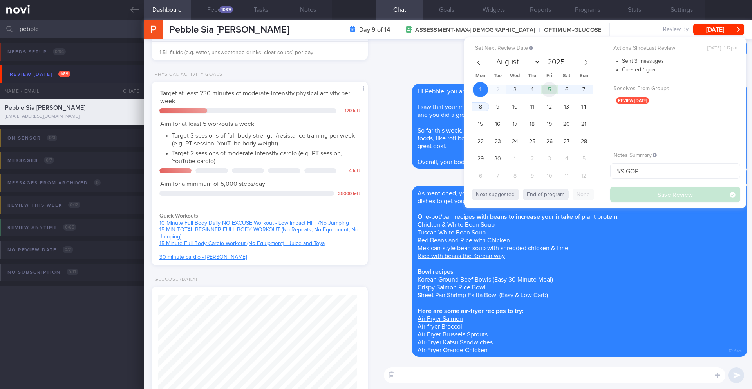
click at [545, 92] on span "5" at bounding box center [549, 89] width 15 height 15
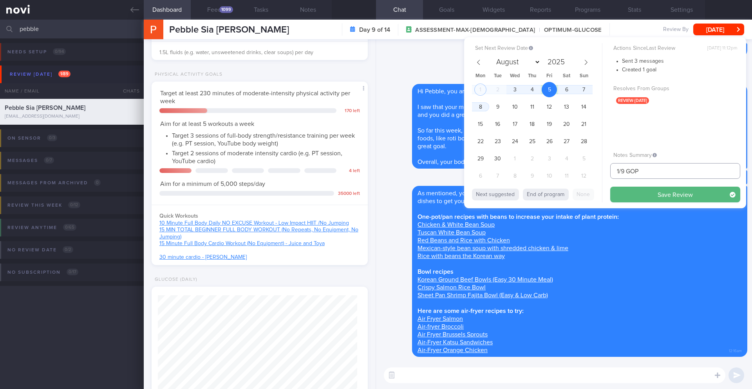
drag, startPoint x: 620, startPoint y: 172, endPoint x: 611, endPoint y: 173, distance: 8.7
click at [612, 173] on input "1/9 GOP" at bounding box center [676, 171] width 130 height 16
type input "5/9 GOP"
click at [640, 190] on button "Save Review" at bounding box center [676, 195] width 130 height 16
type input "5/9 GOP"
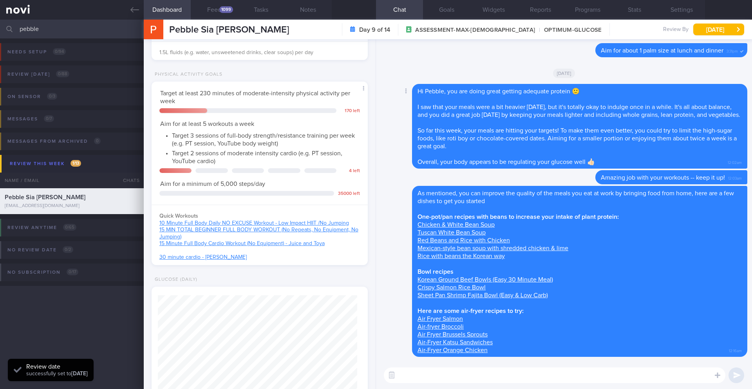
scroll to position [100, 200]
